Goal: Information Seeking & Learning: Learn about a topic

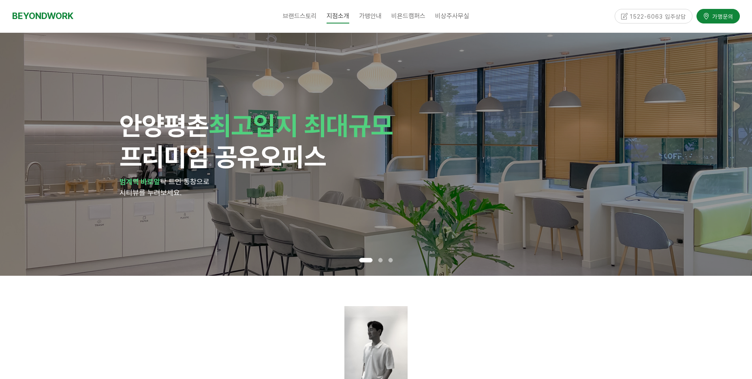
scroll to position [997, 0]
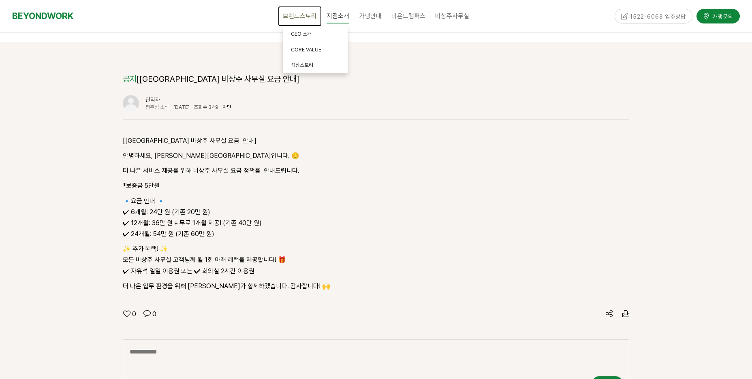
click at [304, 16] on span "브랜드스토리" at bounding box center [300, 16] width 34 height 8
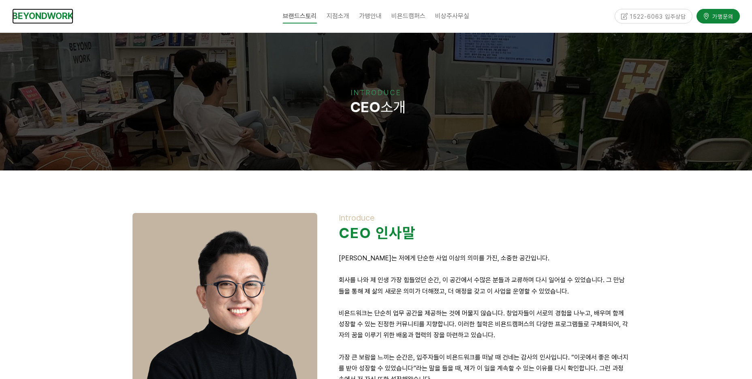
click at [33, 15] on link "BEYONDWORK" at bounding box center [42, 16] width 61 height 15
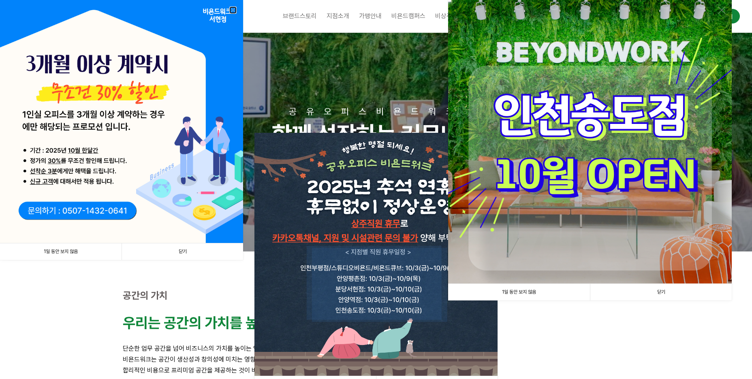
click at [232, 9] on link at bounding box center [232, 9] width 7 height 7
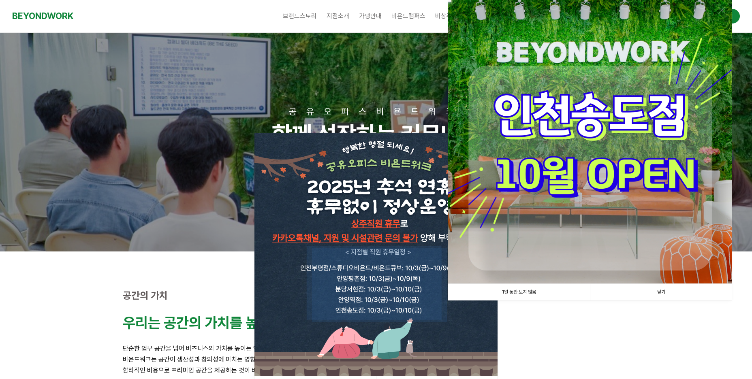
click at [519, 325] on p "우리는 공간의 가치를 높입니다." at bounding box center [376, 322] width 507 height 17
click at [394, 246] on img at bounding box center [376, 254] width 243 height 243
click at [401, 226] on img at bounding box center [376, 254] width 243 height 243
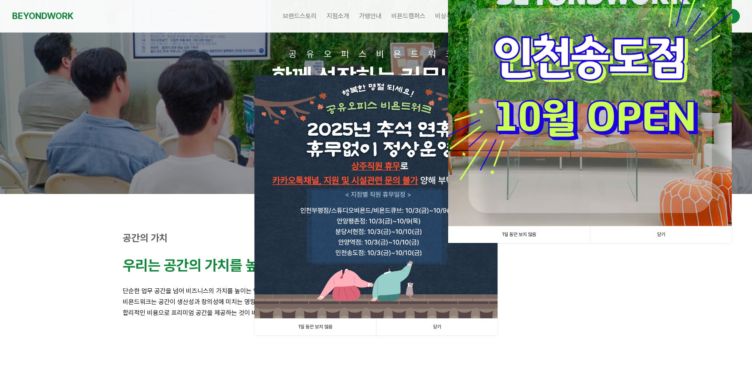
scroll to position [162, 0]
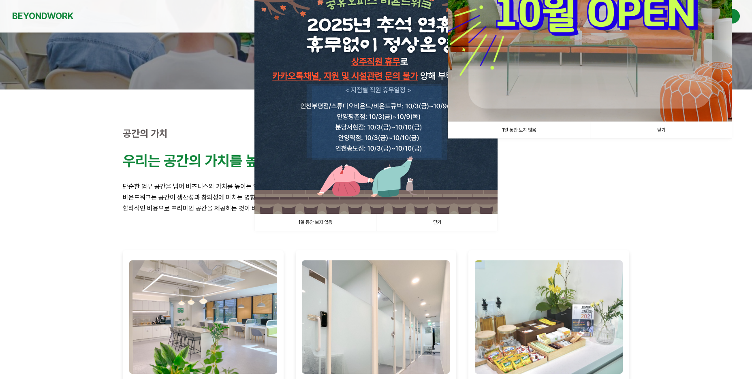
click at [665, 126] on link "닫기" at bounding box center [661, 130] width 142 height 17
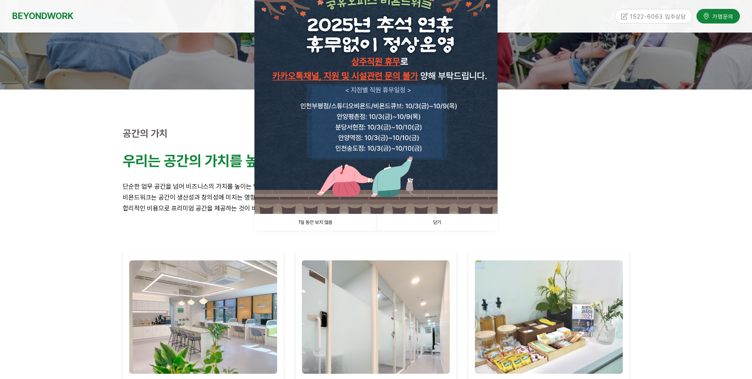
click at [437, 223] on link "닫기" at bounding box center [437, 222] width 122 height 17
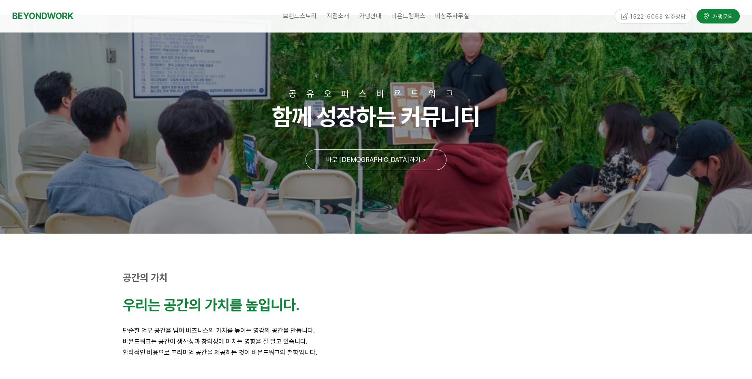
scroll to position [0, 0]
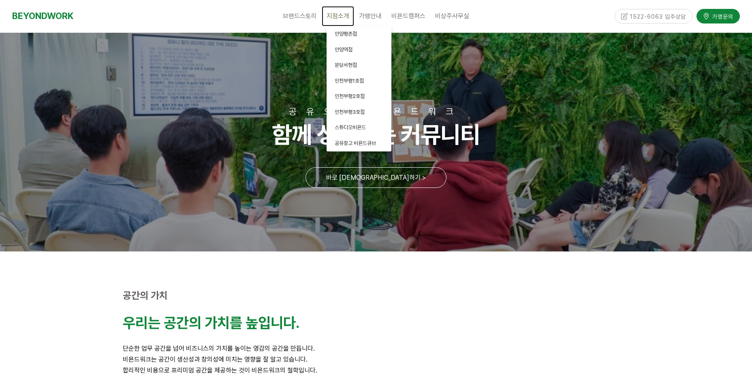
click at [341, 17] on span "지점소개" at bounding box center [338, 16] width 23 height 8
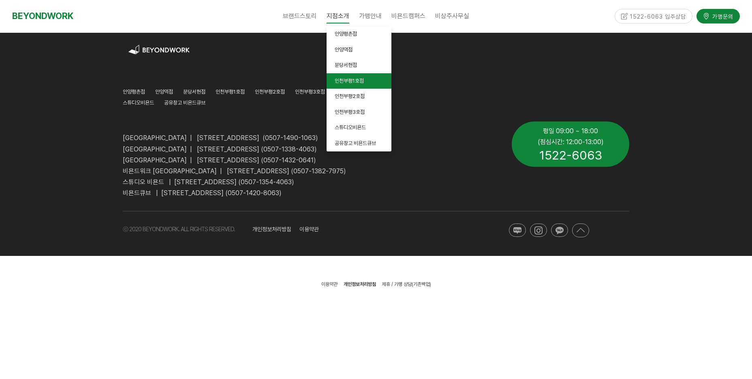
click at [349, 83] on span "인천부평1호점" at bounding box center [349, 81] width 29 height 6
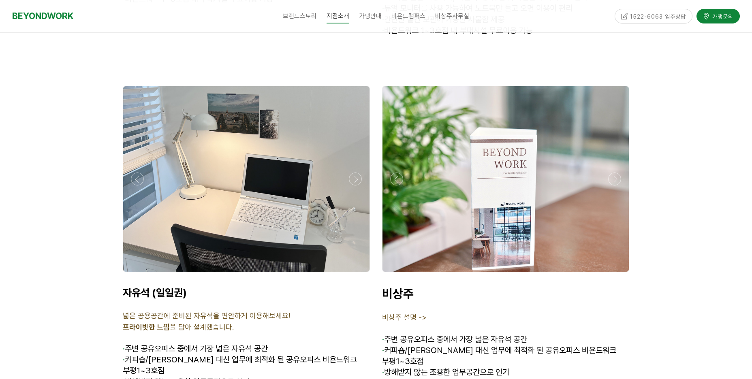
scroll to position [3683, 0]
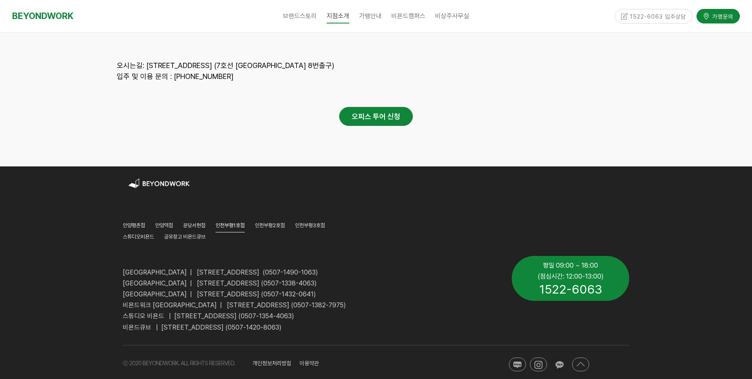
click at [559, 361] on icon at bounding box center [560, 365] width 8 height 8
